Goal: Contribute content: Add original content to the website for others to see

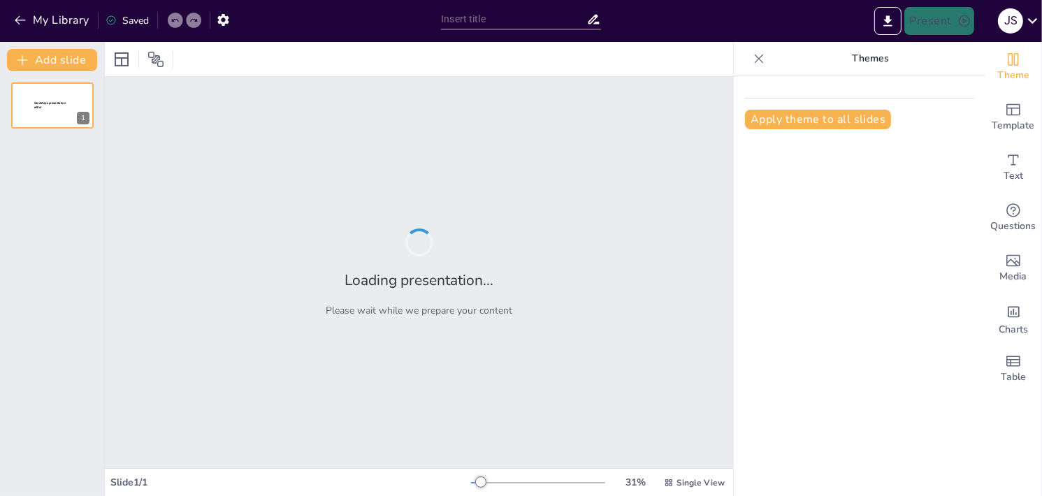
type input "Análisis Estadístico del Ruido Vehicular en Tunja: Resultados y Conclusiones"
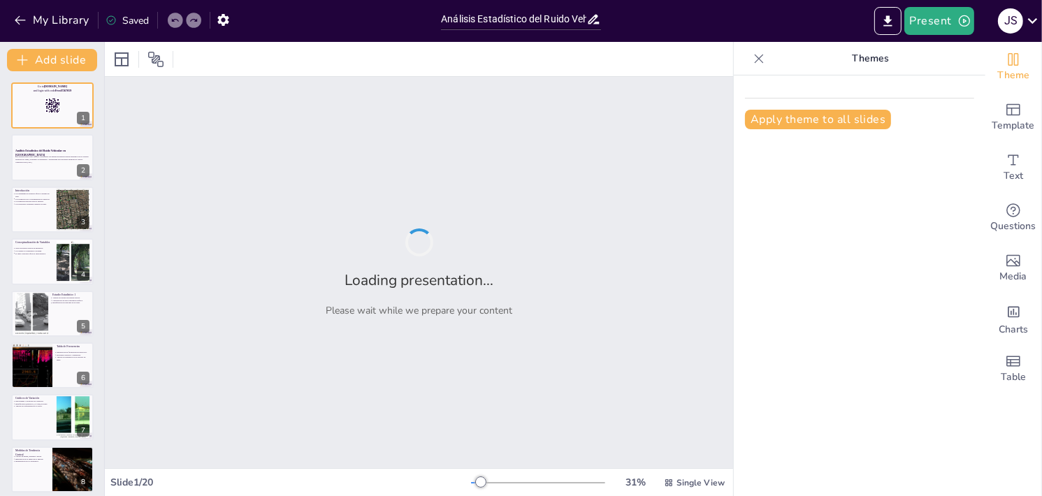
checkbox input "true"
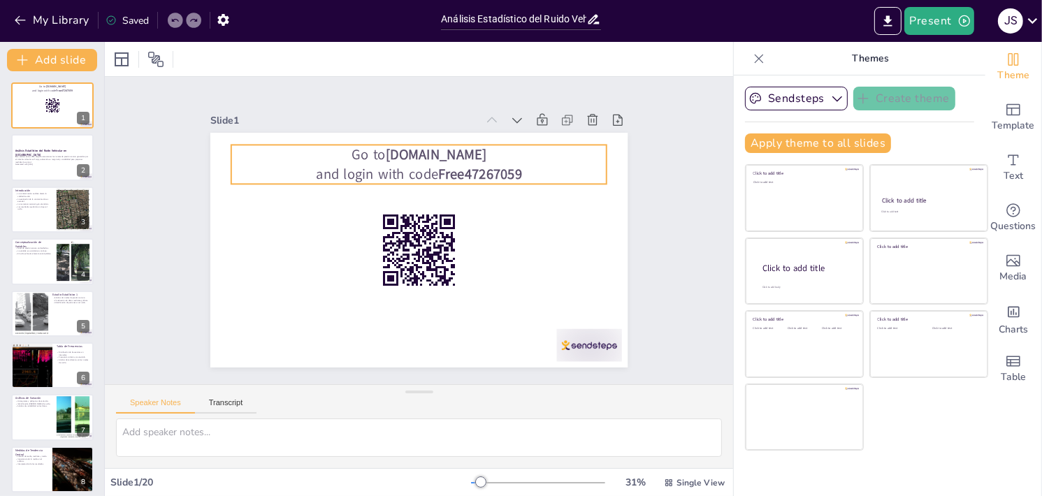
click at [469, 151] on p "Go to [DOMAIN_NAME]" at bounding box center [363, 180] width 266 height 292
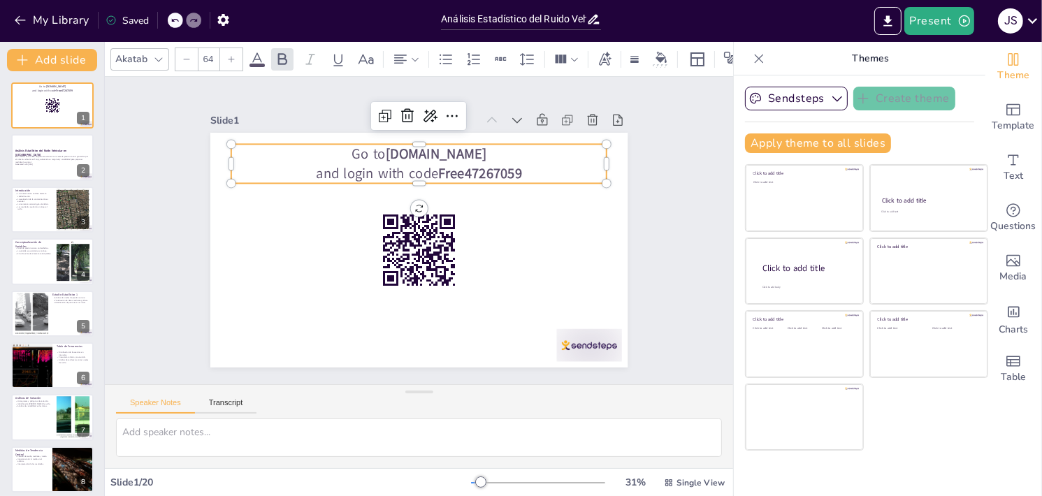
click at [469, 257] on p "Go to [DOMAIN_NAME]" at bounding box center [403, 305] width 372 height 97
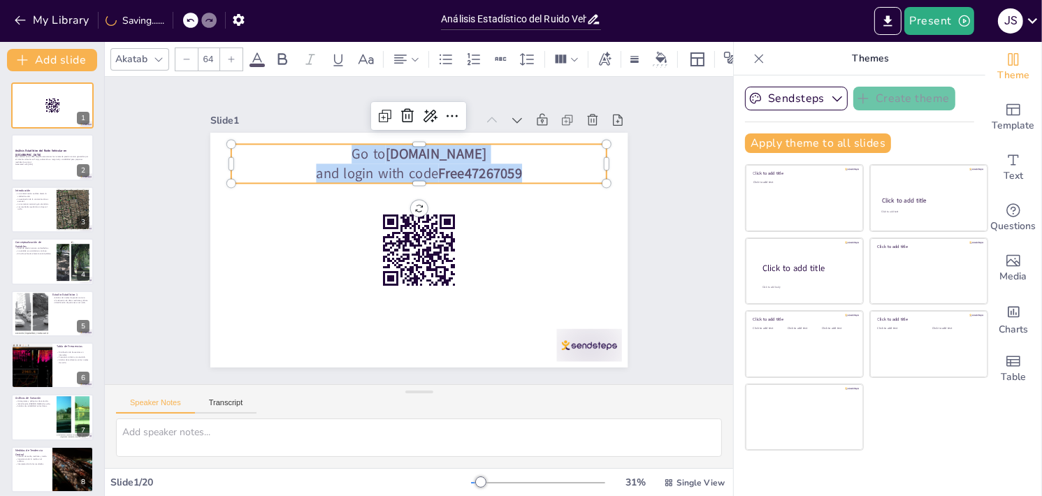
drag, startPoint x: 540, startPoint y: 163, endPoint x: 330, endPoint y: 138, distance: 211.2
click at [330, 138] on div "Go to [DOMAIN_NAME] and login with code Free47267059" at bounding box center [409, 247] width 479 height 412
click at [424, 282] on strong "[DOMAIN_NAME]" at bounding box center [386, 301] width 103 height 39
click at [475, 143] on p "Go to [DOMAIN_NAME]" at bounding box center [435, 155] width 372 height 97
click at [473, 145] on p "Go to [DOMAIN_NAME]" at bounding box center [457, 164] width 335 height 205
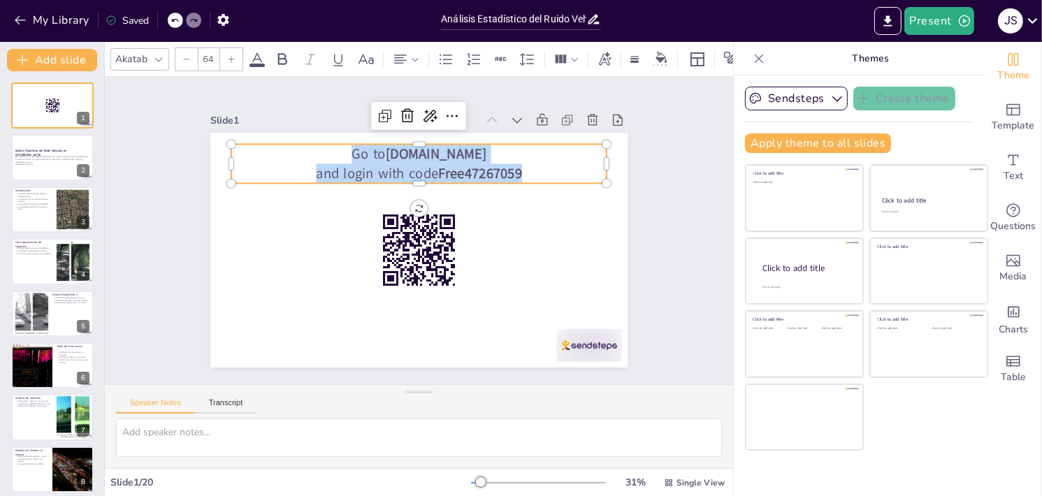
click at [463, 155] on strong "[DOMAIN_NAME]" at bounding box center [459, 162] width 102 height 49
click at [455, 146] on strong "[DOMAIN_NAME]" at bounding box center [477, 178] width 93 height 75
drag, startPoint x: 472, startPoint y: 149, endPoint x: 388, endPoint y: 152, distance: 84.6
click at [389, 152] on p "Go to [DOMAIN_NAME]" at bounding box center [470, 174] width 292 height 266
click at [482, 150] on p "Go to [DOMAIN_NAME]" at bounding box center [491, 206] width 135 height 363
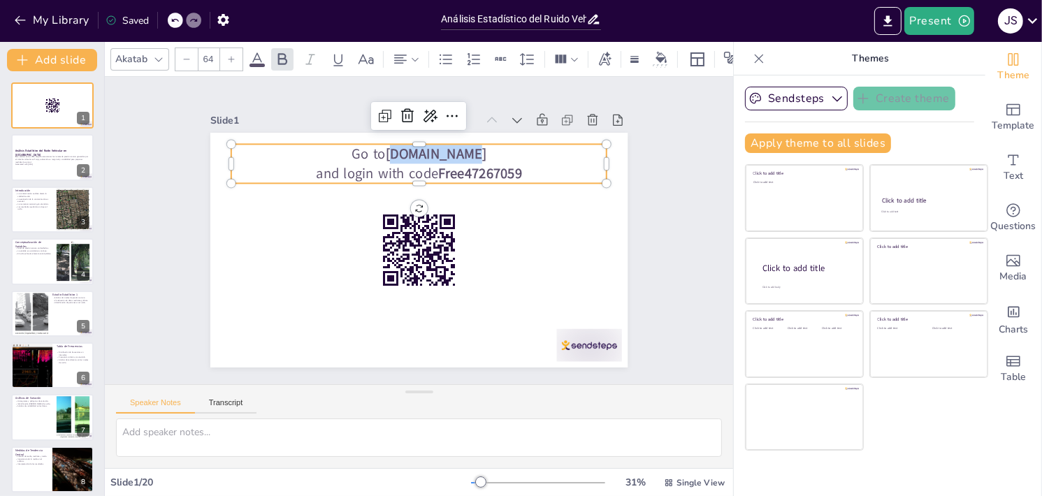
click at [477, 147] on p "Go to [DOMAIN_NAME]" at bounding box center [470, 174] width 292 height 266
click at [477, 151] on p "Go to [DOMAIN_NAME]" at bounding box center [491, 254] width 135 height 363
click at [477, 152] on p "Go to [DOMAIN_NAME]" at bounding box center [476, 180] width 266 height 292
drag, startPoint x: 477, startPoint y: 152, endPoint x: 385, endPoint y: 147, distance: 91.6
click at [385, 147] on p "Go to [DOMAIN_NAME]" at bounding box center [481, 185] width 237 height 315
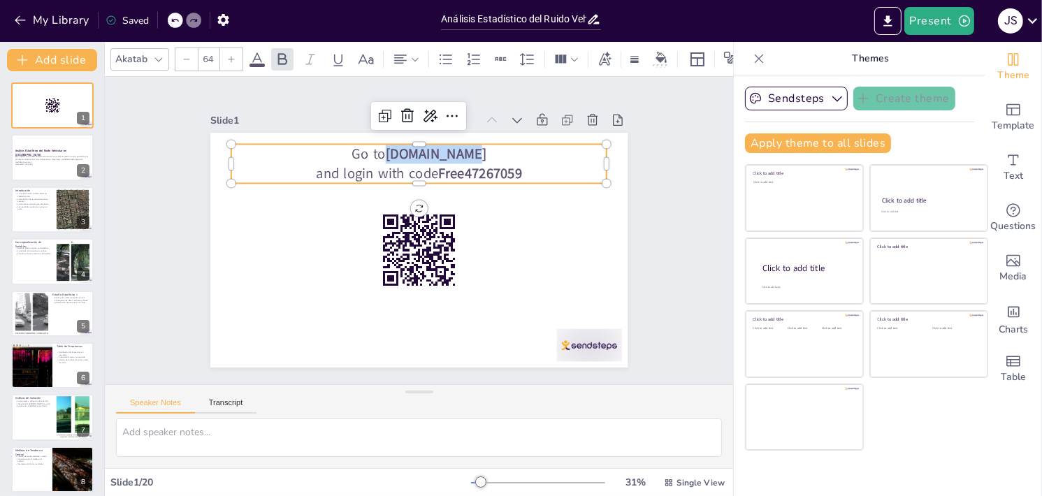
copy strong "[DOMAIN_NAME]"
click at [521, 198] on p "and login with code Free47267059" at bounding box center [395, 283] width 351 height 171
drag, startPoint x: 518, startPoint y: 163, endPoint x: 428, endPoint y: 164, distance: 89.5
click at [428, 164] on p "and login with code Free47267059" at bounding box center [431, 174] width 372 height 97
copy strong "Free47267059"
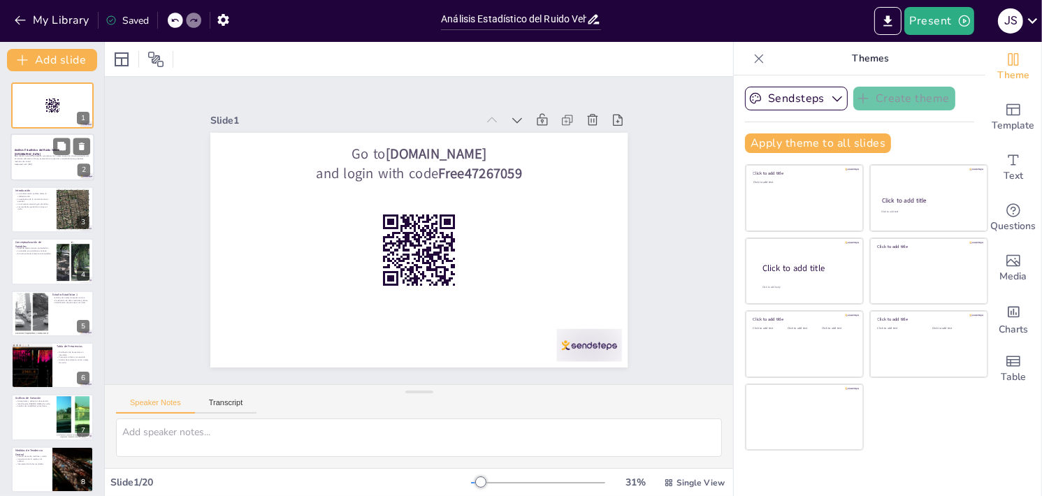
click at [44, 157] on p "Este análisis tiene como objetivo caracterizar los niveles de presión sonora ge…" at bounding box center [52, 159] width 75 height 8
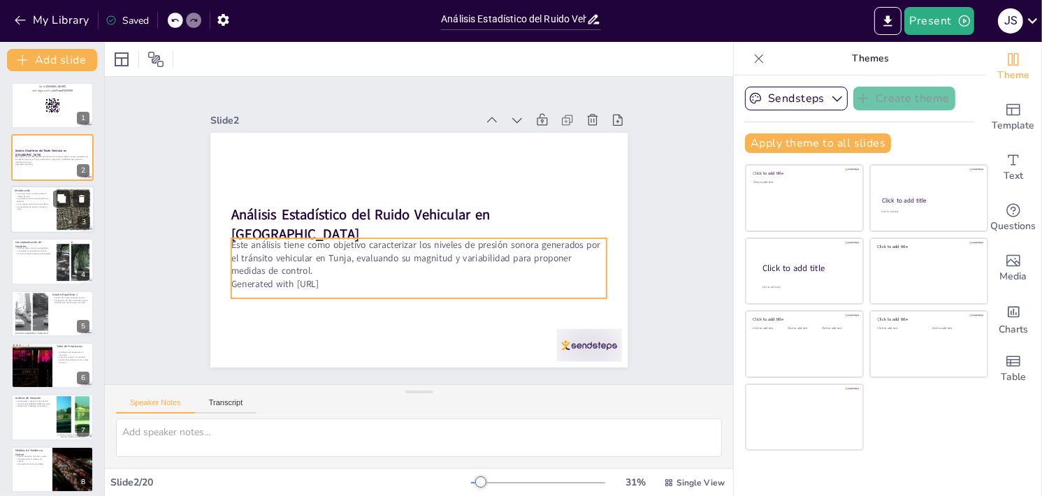
checkbox input "true"
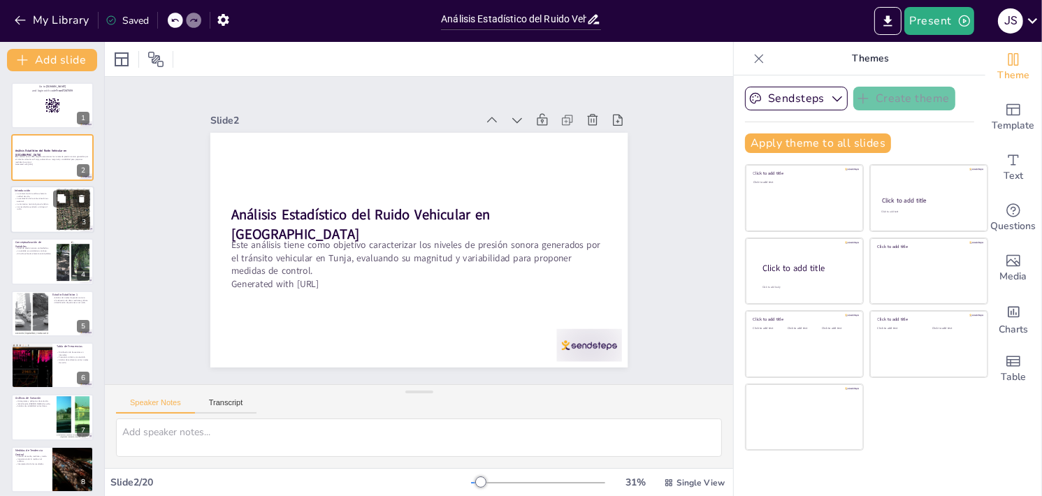
click at [41, 208] on div at bounding box center [52, 210] width 84 height 48
type textarea "La contaminación auditiva es un problema creciente en las áreas urbanas. Su imp…"
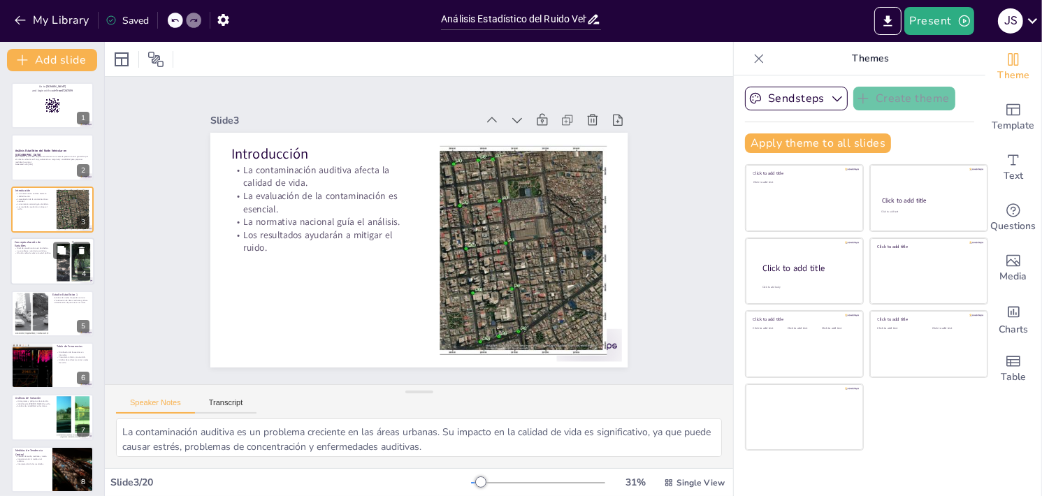
checkbox input "true"
click at [13, 255] on div at bounding box center [52, 262] width 84 height 48
type textarea "El nivel de presión sonora se mide en decibelios, que es la unidad estándar par…"
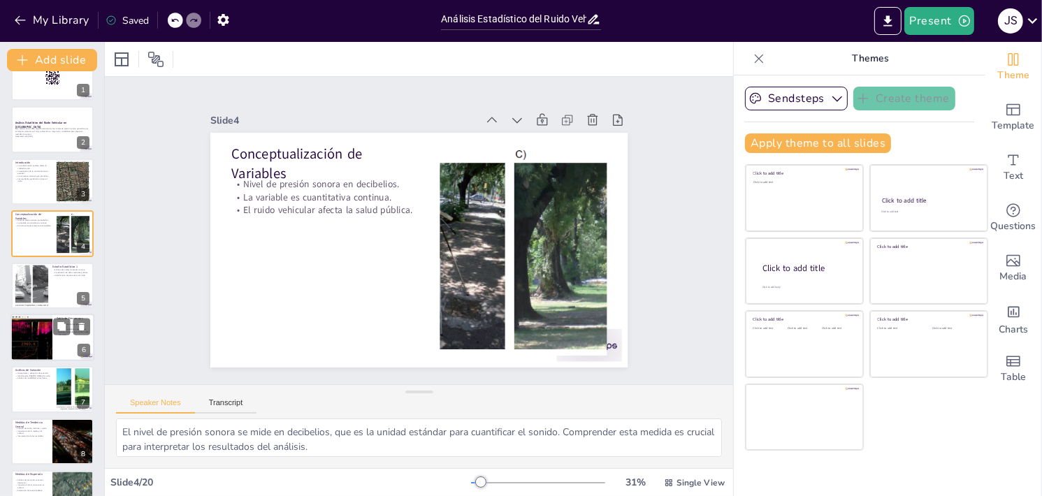
scroll to position [70, 0]
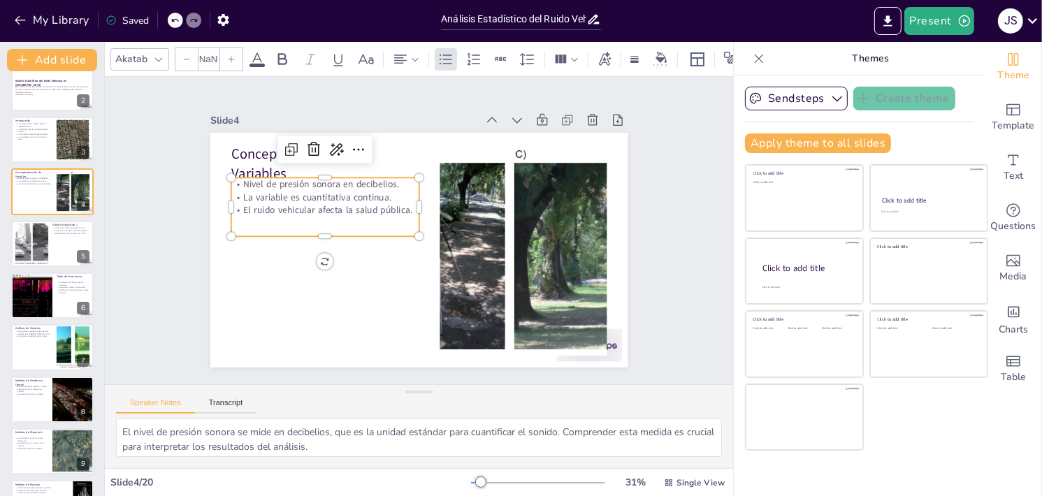
checkbox input "true"
type input "32"
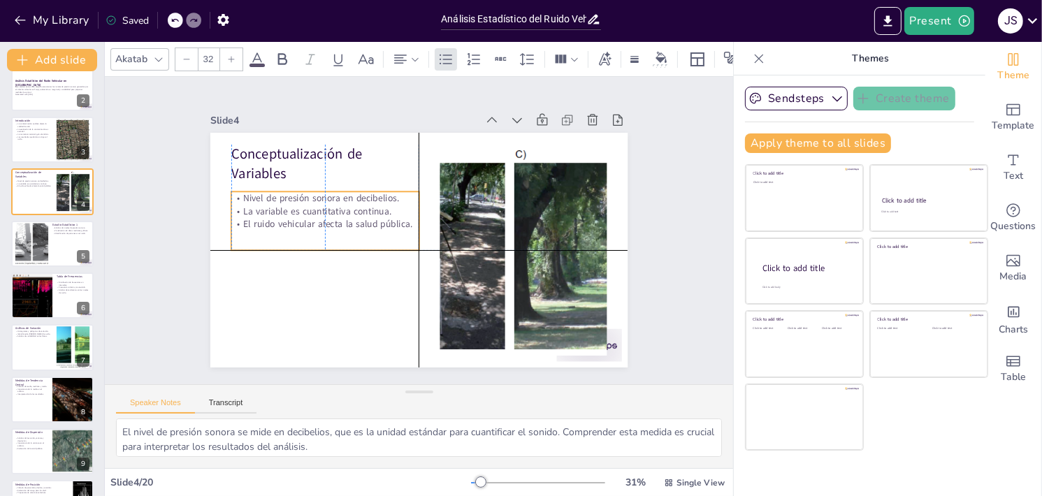
drag, startPoint x: 284, startPoint y: 205, endPoint x: 287, endPoint y: 218, distance: 13.6
click at [419, 217] on p "El ruido vehicular afecta la salud pública." at bounding box center [454, 143] width 71 height 182
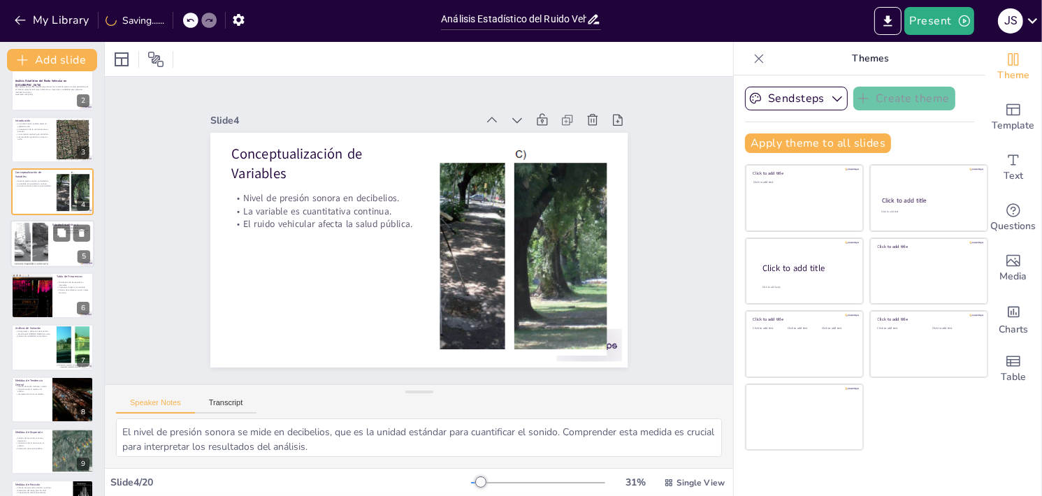
checkbox input "true"
click at [38, 261] on div at bounding box center [31, 243] width 107 height 43
type textarea "El análisis de los niveles de presión sonora es fundamental para comprender la …"
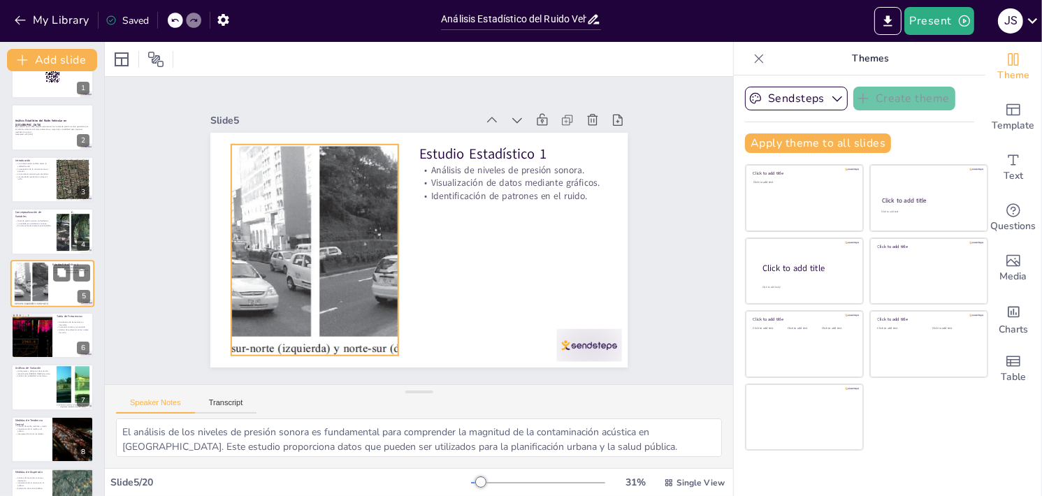
click at [30, 292] on div at bounding box center [31, 283] width 107 height 43
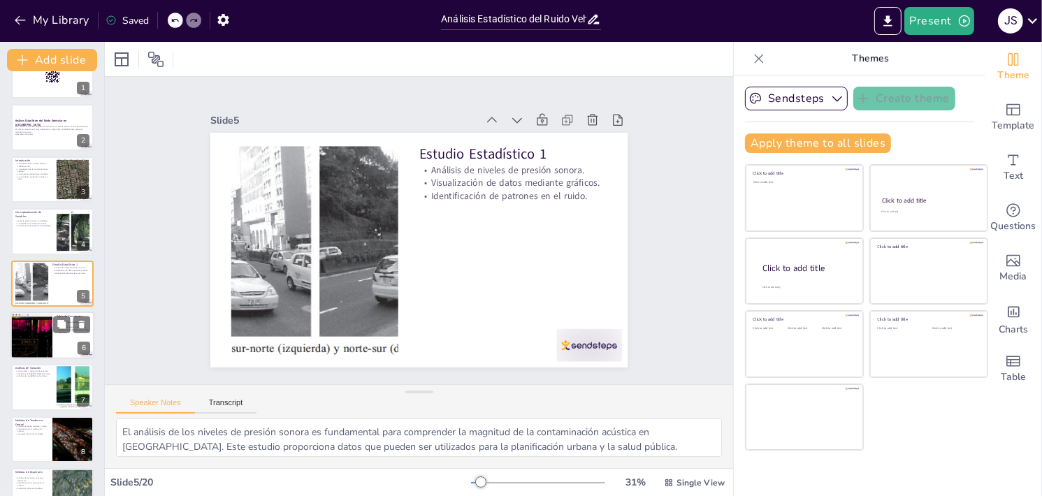
checkbox input "true"
click at [41, 321] on div at bounding box center [31, 335] width 85 height 46
type textarea "La distribución de frecuencias en intervalos es una técnica efectiva para resum…"
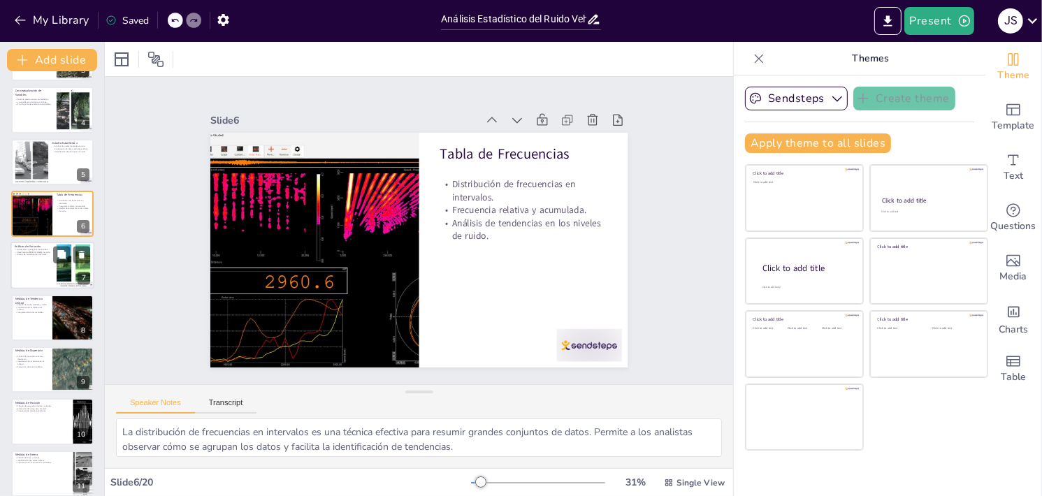
checkbox input "true"
click at [35, 270] on div at bounding box center [52, 267] width 84 height 48
type textarea "Los histogramas y polígonos son herramientas visuales que ayudan a representar …"
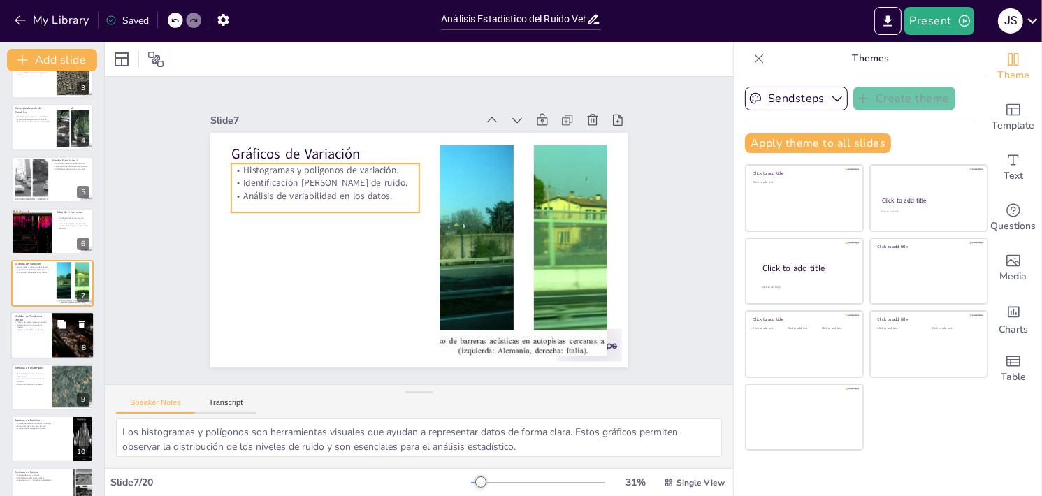
checkbox input "true"
click at [44, 316] on p "Medidas de Tendencia Central" at bounding box center [32, 318] width 34 height 8
type textarea "Calcular medidas de tendencia central como la media, mediana y moda es esencial…"
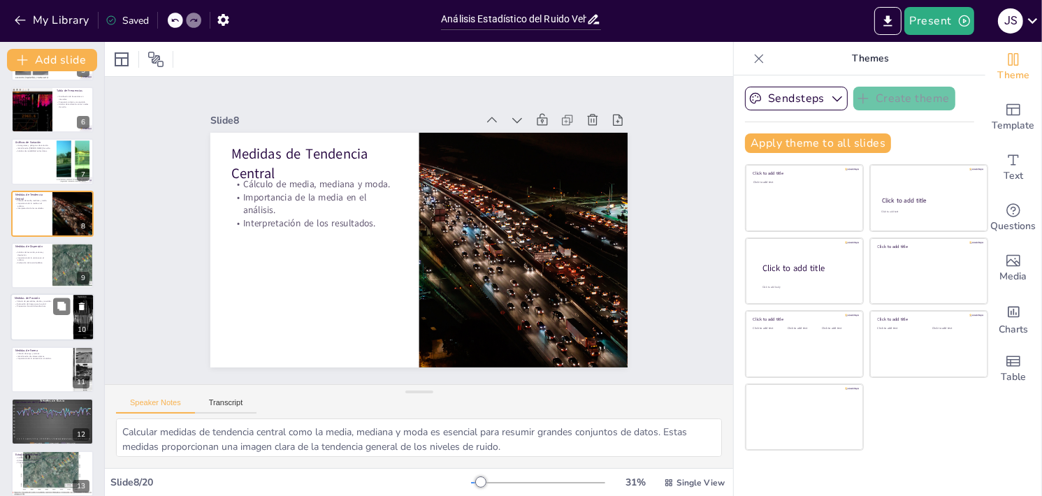
checkbox input "true"
click at [44, 323] on div at bounding box center [52, 317] width 82 height 46
type textarea "Calcular medidas de posición como percentiles, deciles y cuartiles es fundament…"
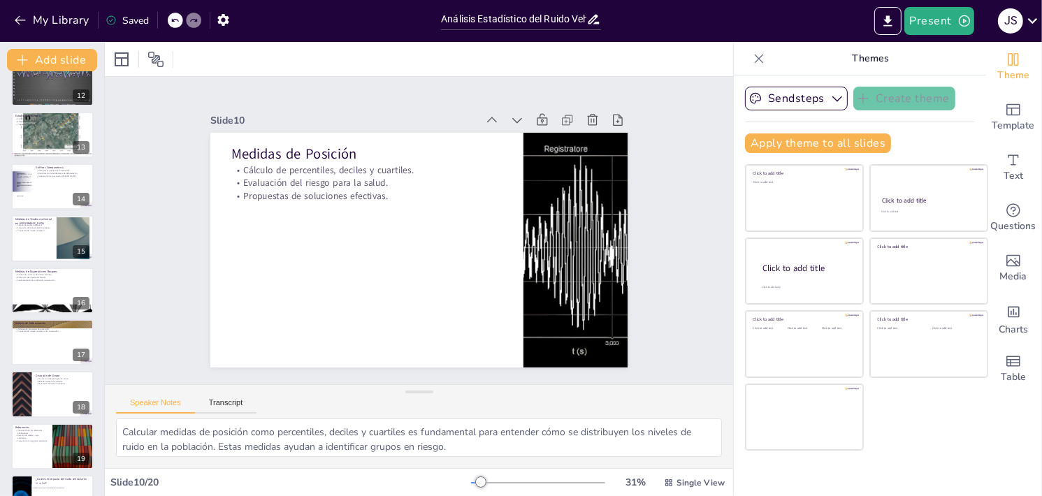
scroll to position [631, 0]
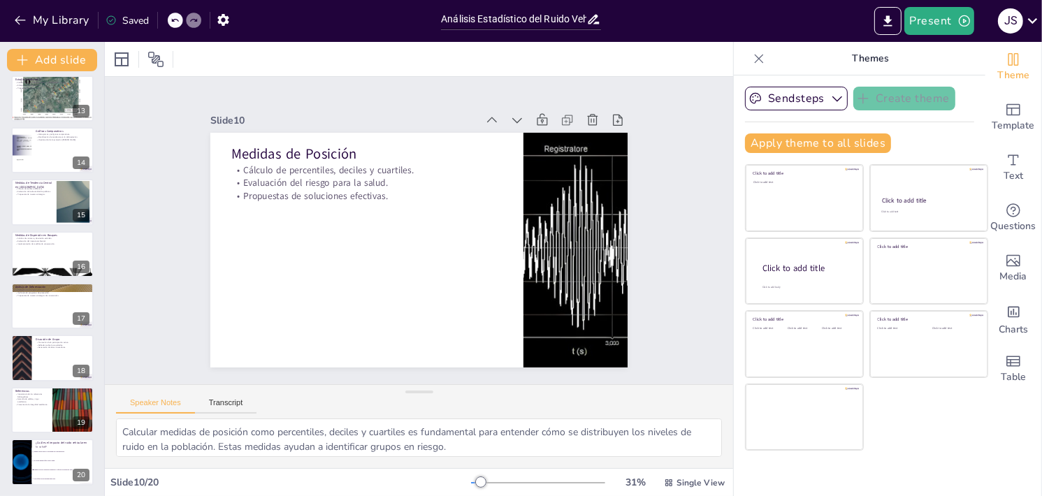
checkbox input "true"
click at [48, 386] on div "Referencias Importancia de las referencias bibliográficas. Garantía de validez …" at bounding box center [52, 410] width 84 height 48
type textarea "Las referencias bibliográficas son fundamentales para respaldar cualquier análi…"
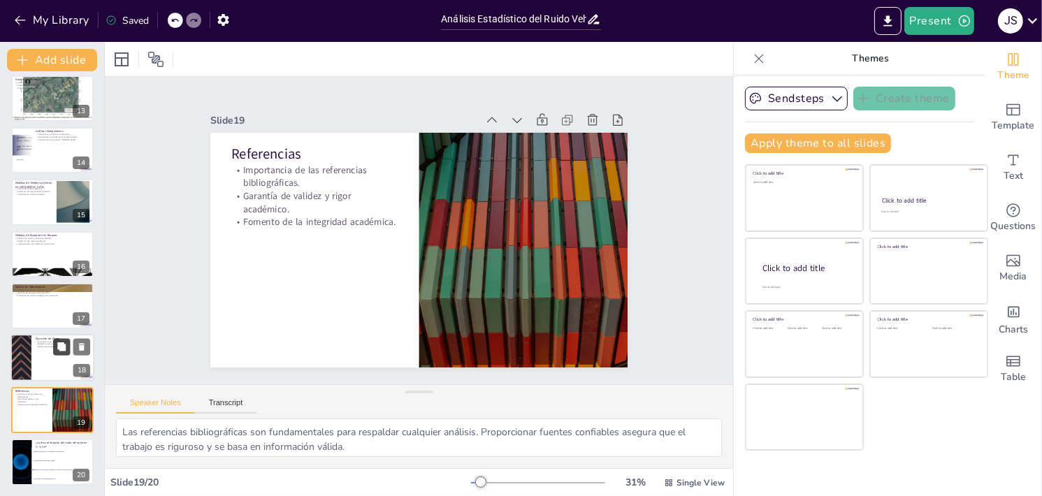
checkbox input "true"
click at [59, 353] on button at bounding box center [61, 347] width 17 height 17
type textarea "Promover la participación activa de los estudiantes es esencial para fomentar u…"
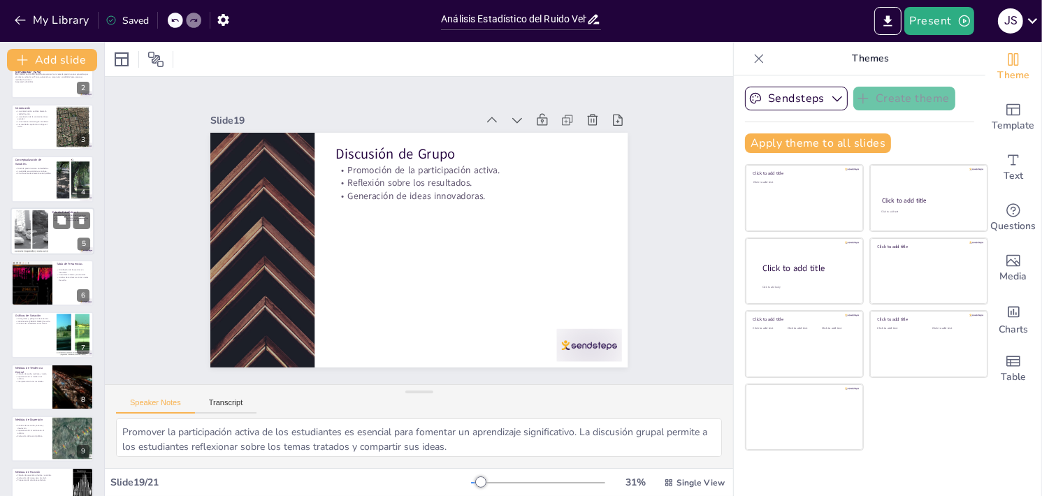
scroll to position [0, 0]
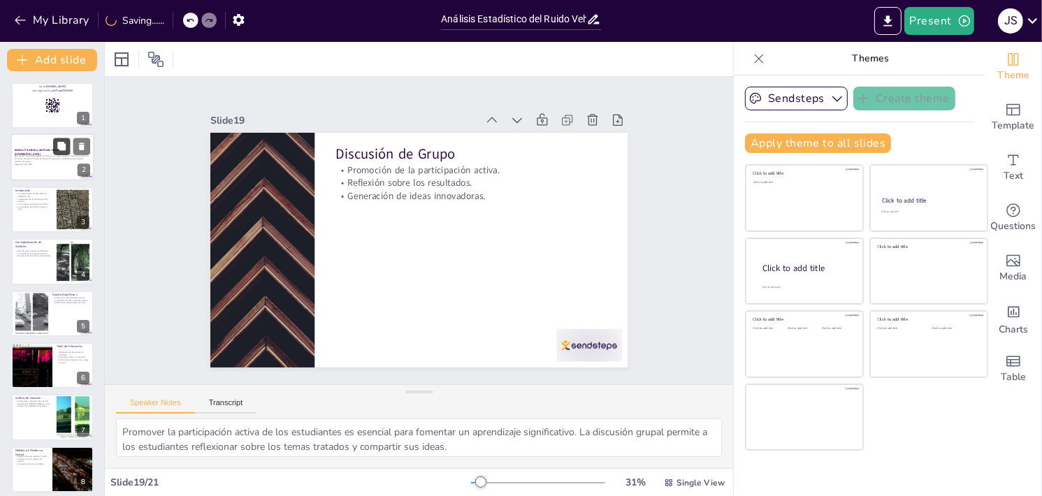
checkbox input "true"
click at [55, 148] on button at bounding box center [61, 146] width 17 height 17
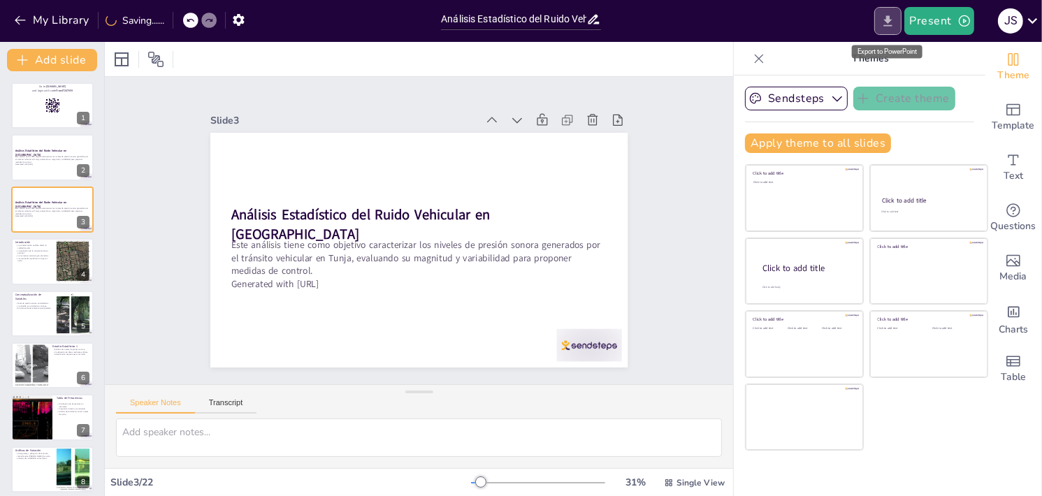
click at [887, 12] on button "Export to PowerPoint" at bounding box center [887, 21] width 27 height 28
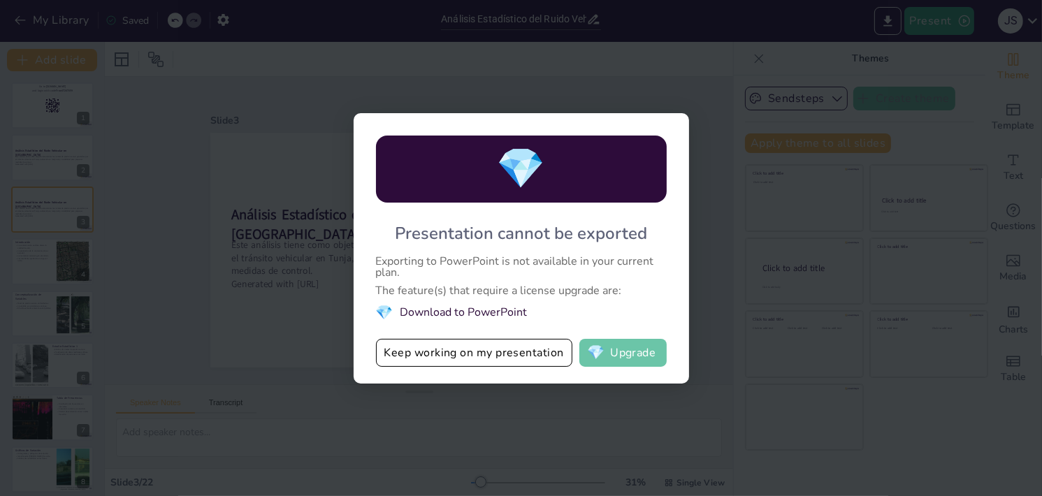
click at [620, 349] on button "💎 Upgrade" at bounding box center [622, 353] width 87 height 28
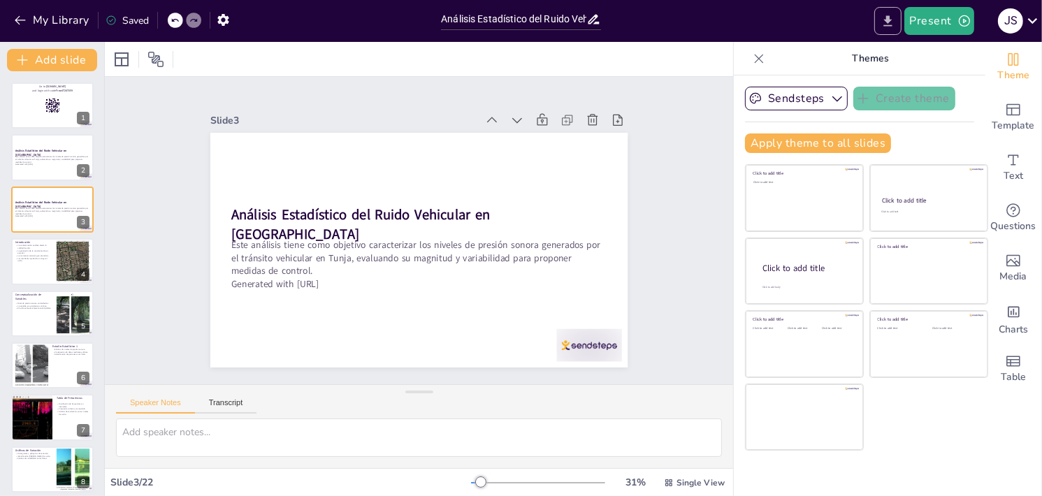
click at [899, 14] on button "Export to PowerPoint" at bounding box center [887, 21] width 27 height 28
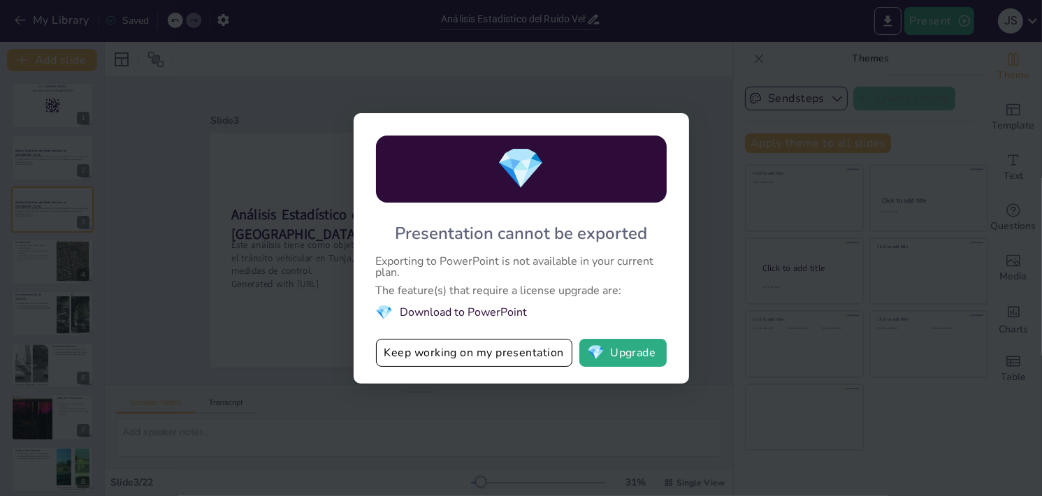
click at [723, 171] on div "💎 Presentation cannot be exported Exporting to PowerPoint is not available in y…" at bounding box center [521, 248] width 1042 height 496
click at [356, 300] on div "💎 Presentation cannot be exported Exporting to PowerPoint is not available in y…" at bounding box center [521, 248] width 335 height 270
click at [486, 350] on button "Keep working on my presentation" at bounding box center [474, 353] width 196 height 28
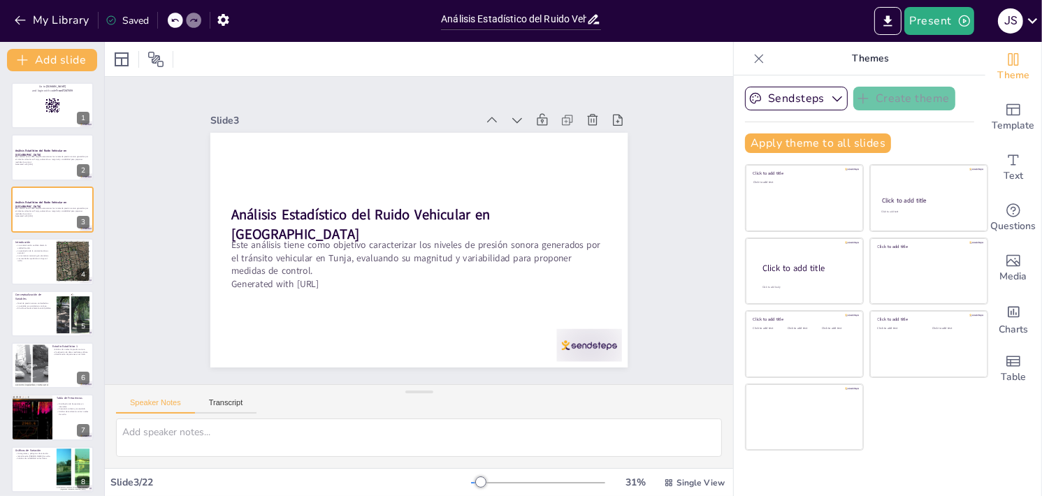
click at [939, 68] on p "Themes" at bounding box center [870, 59] width 201 height 34
click at [64, 168] on div at bounding box center [52, 158] width 84 height 48
checkbox input "true"
click at [72, 284] on div "Introducción La contaminación auditiva afecta la calidad de vida. La evaluación…" at bounding box center [52, 262] width 84 height 48
type textarea "La contaminación auditiva es un problema creciente en las áreas urbanas. Su imp…"
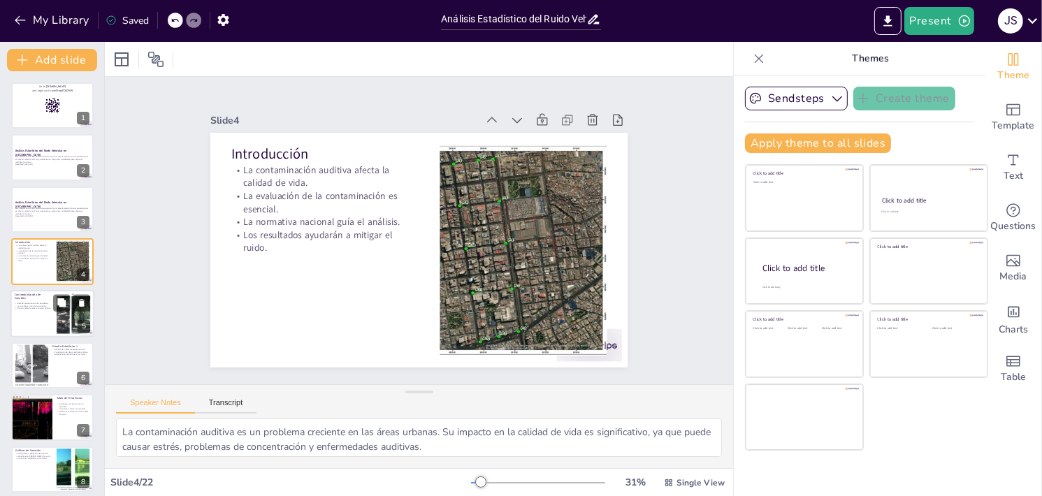
checkbox input "true"
click at [58, 323] on div at bounding box center [72, 314] width 97 height 42
type textarea "El nivel de presión sonora se mide en decibelios, que es la unidad estándar par…"
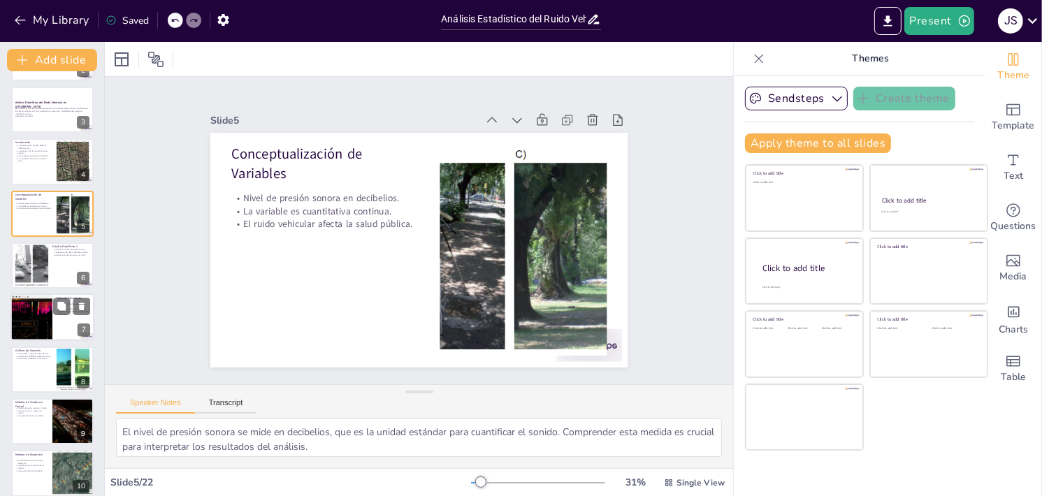
checkbox input "true"
click at [59, 321] on div at bounding box center [52, 317] width 82 height 46
type textarea "La distribución de frecuencias en intervalos es una técnica efectiva para resum…"
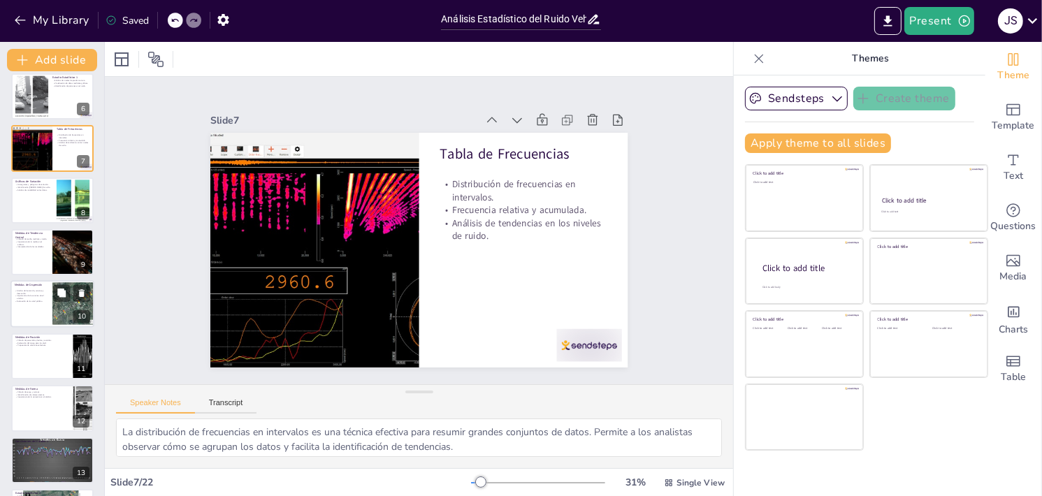
checkbox input "true"
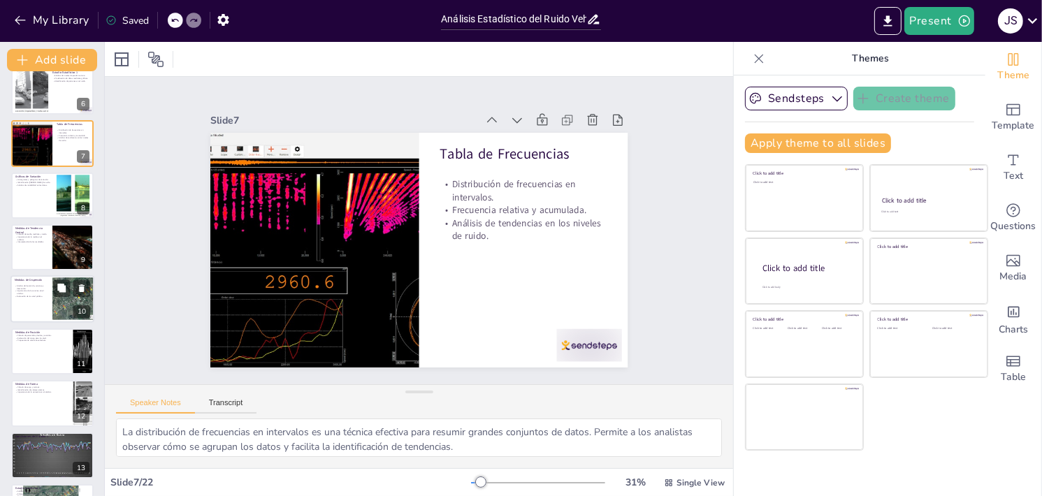
click at [55, 309] on div at bounding box center [73, 300] width 71 height 48
type textarea "Analizar la dispersión de los datos es fundamental para entender cómo varían lo…"
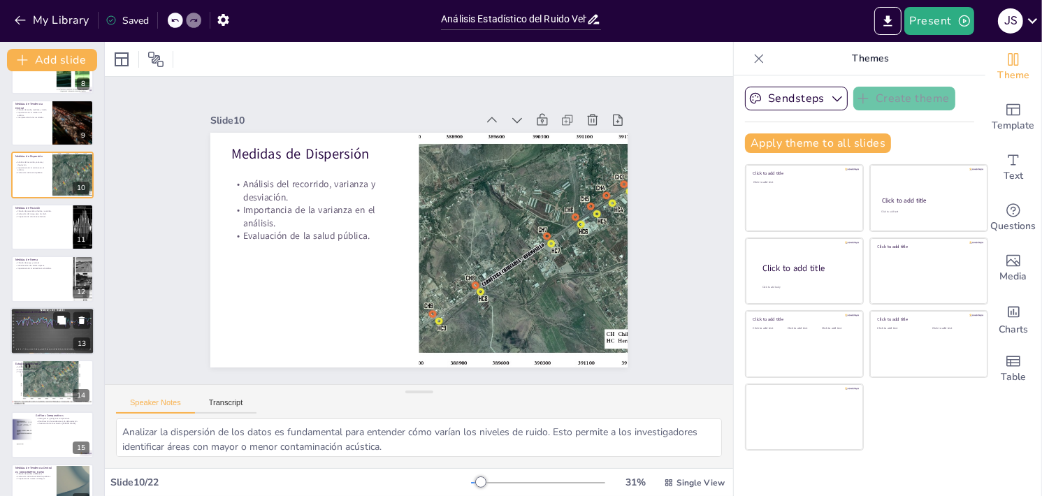
checkbox input "true"
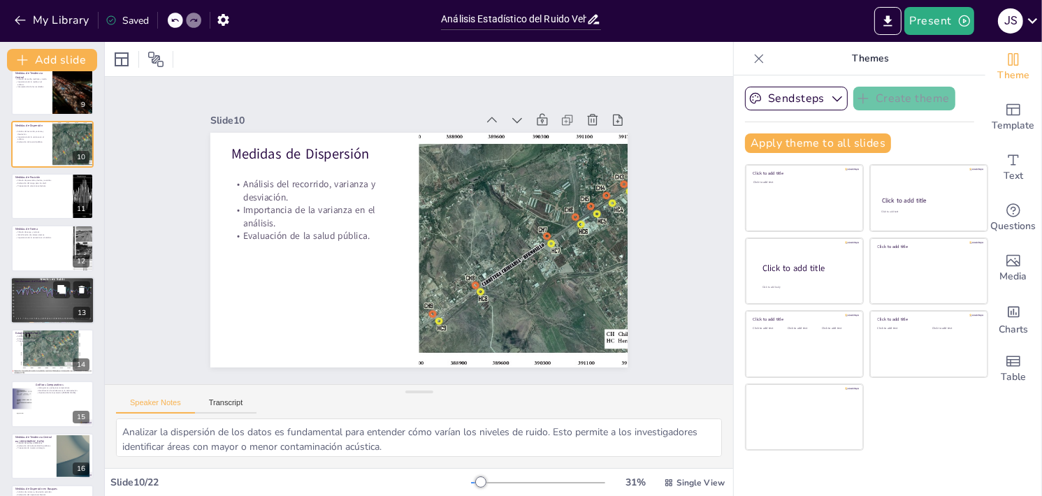
click at [55, 308] on div at bounding box center [52, 300] width 84 height 50
type textarea "Un nivel promedio de presión sonora elevado indica que la contaminación acústic…"
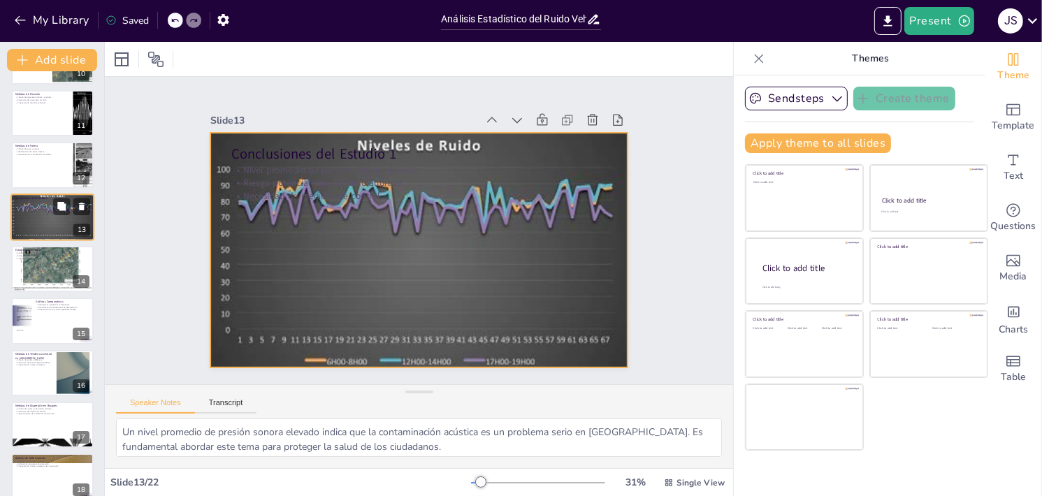
scroll to position [515, 0]
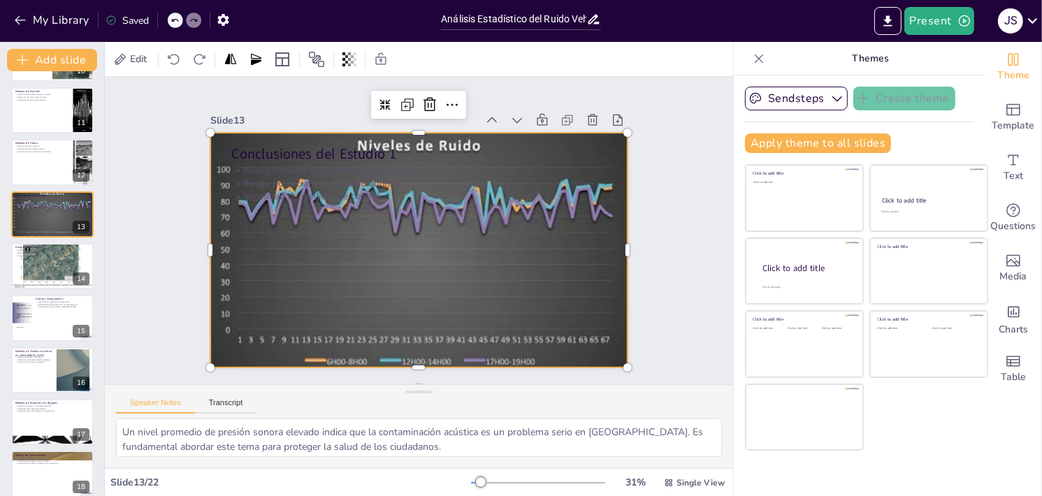
click at [381, 291] on div at bounding box center [432, 245] width 478 height 466
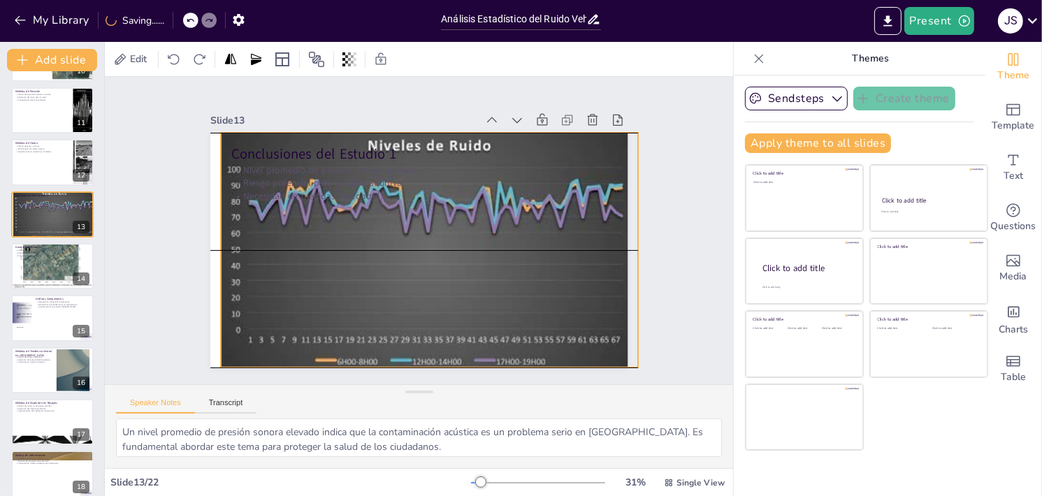
click at [474, 298] on div at bounding box center [419, 208] width 487 height 426
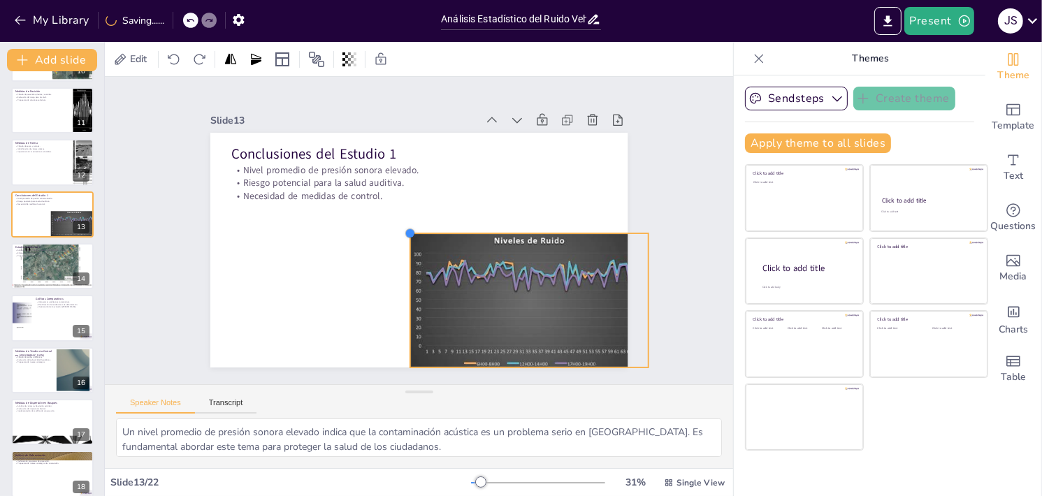
drag, startPoint x: 217, startPoint y: 130, endPoint x: 402, endPoint y: 298, distance: 249.3
click at [396, 297] on div "Conclusiones del Estudio 1 Nivel promedio de presión sonora elevado. Riesgo pot…" at bounding box center [434, 244] width 454 height 468
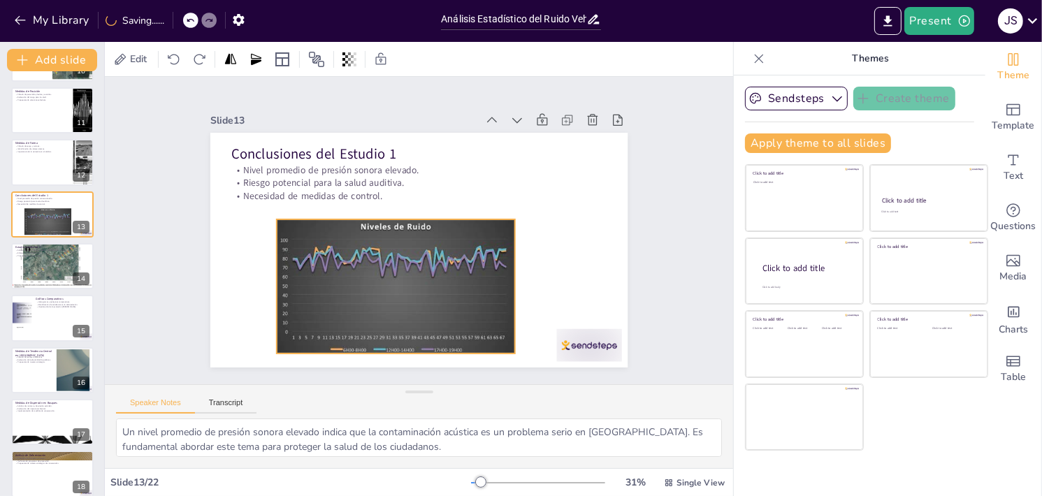
drag, startPoint x: 440, startPoint y: 303, endPoint x: 307, endPoint y: 289, distance: 134.2
click at [307, 289] on div at bounding box center [398, 174] width 273 height 266
click at [635, 313] on div "Slide 1 Go to [DOMAIN_NAME] and login with code Free47267059 Slide 2 Análisis E…" at bounding box center [418, 231] width 431 height 679
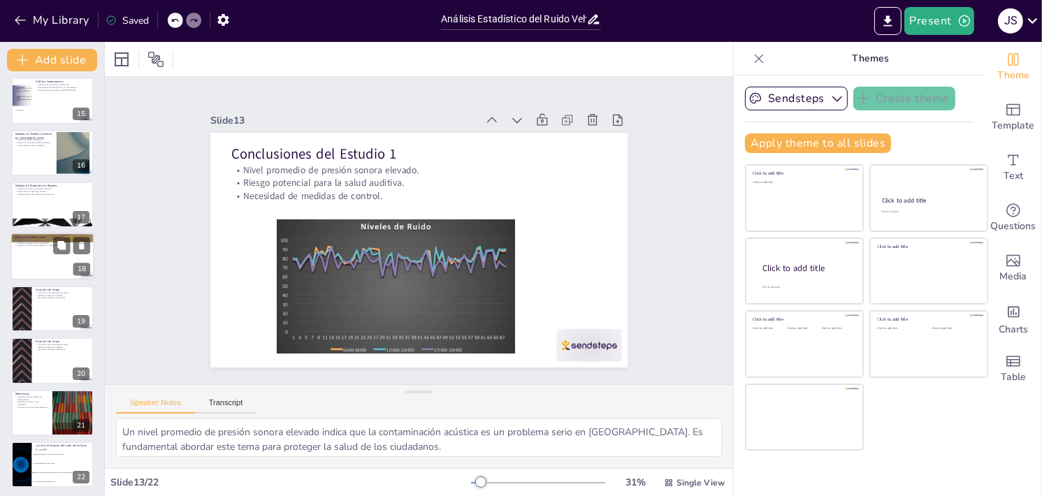
scroll to position [735, 0]
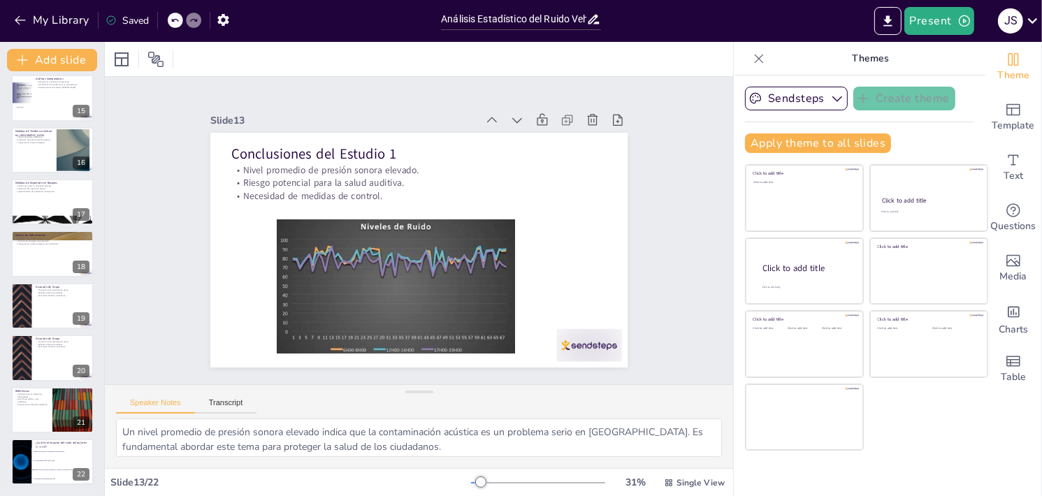
checkbox input "true"
click at [967, 75] on div "Themes Sendsteps Create theme Apply theme to all slides Click to add title Clic…" at bounding box center [860, 269] width 252 height 454
